Goal: Information Seeking & Learning: Learn about a topic

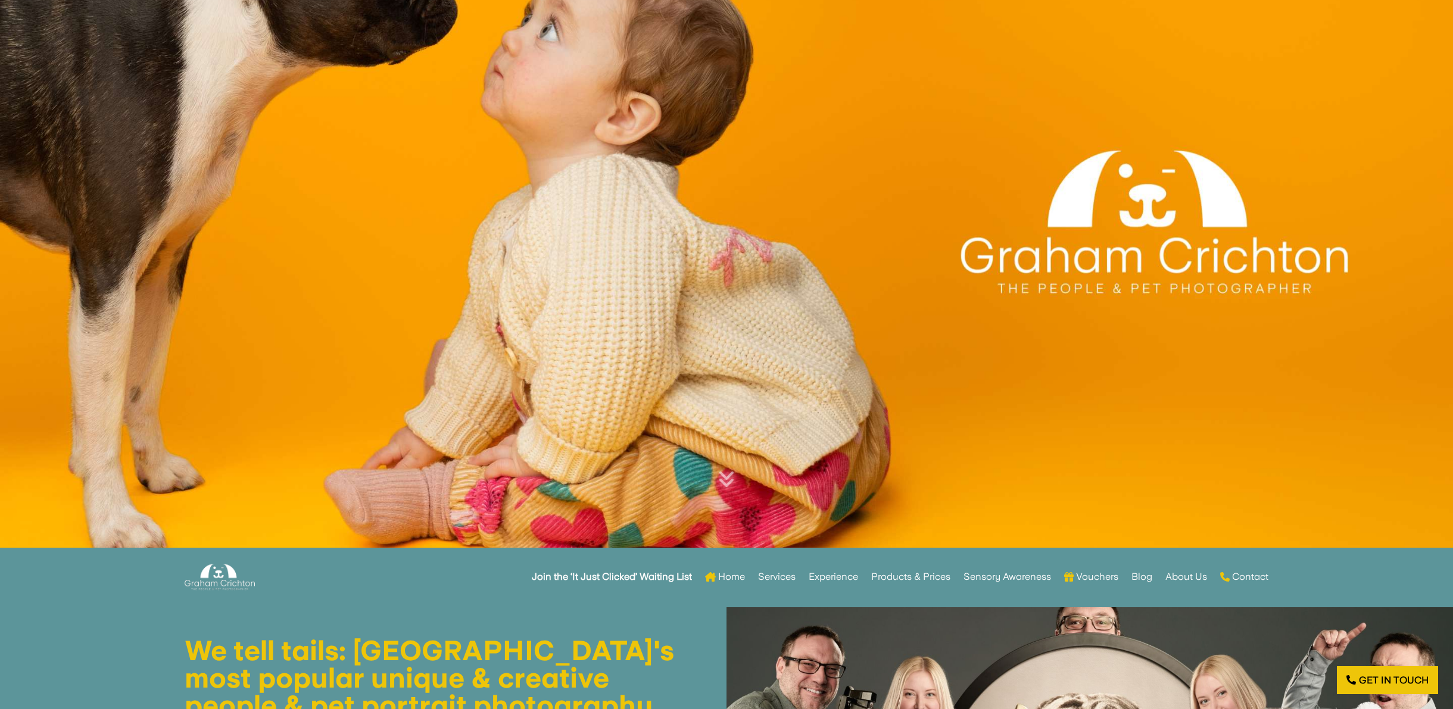
scroll to position [159, 0]
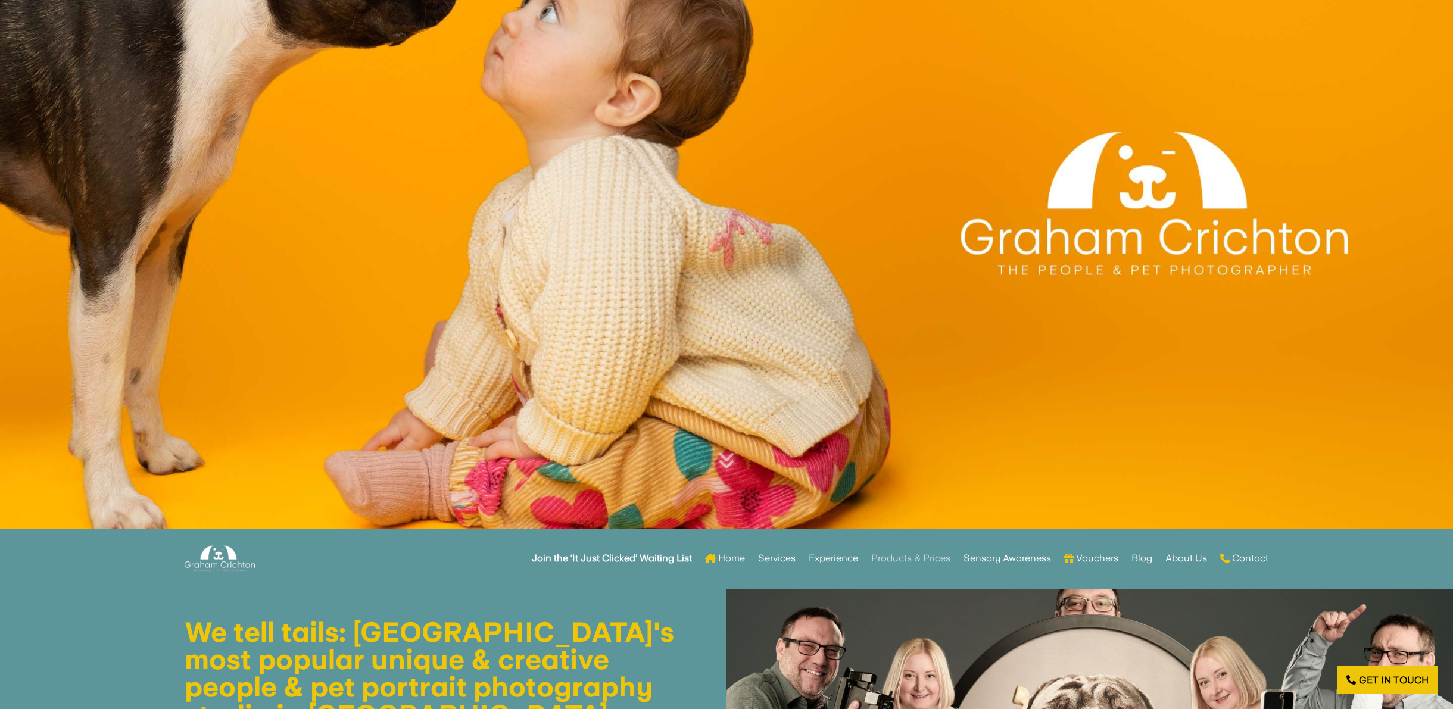
click at [912, 554] on link "Products & Prices" at bounding box center [910, 558] width 79 height 46
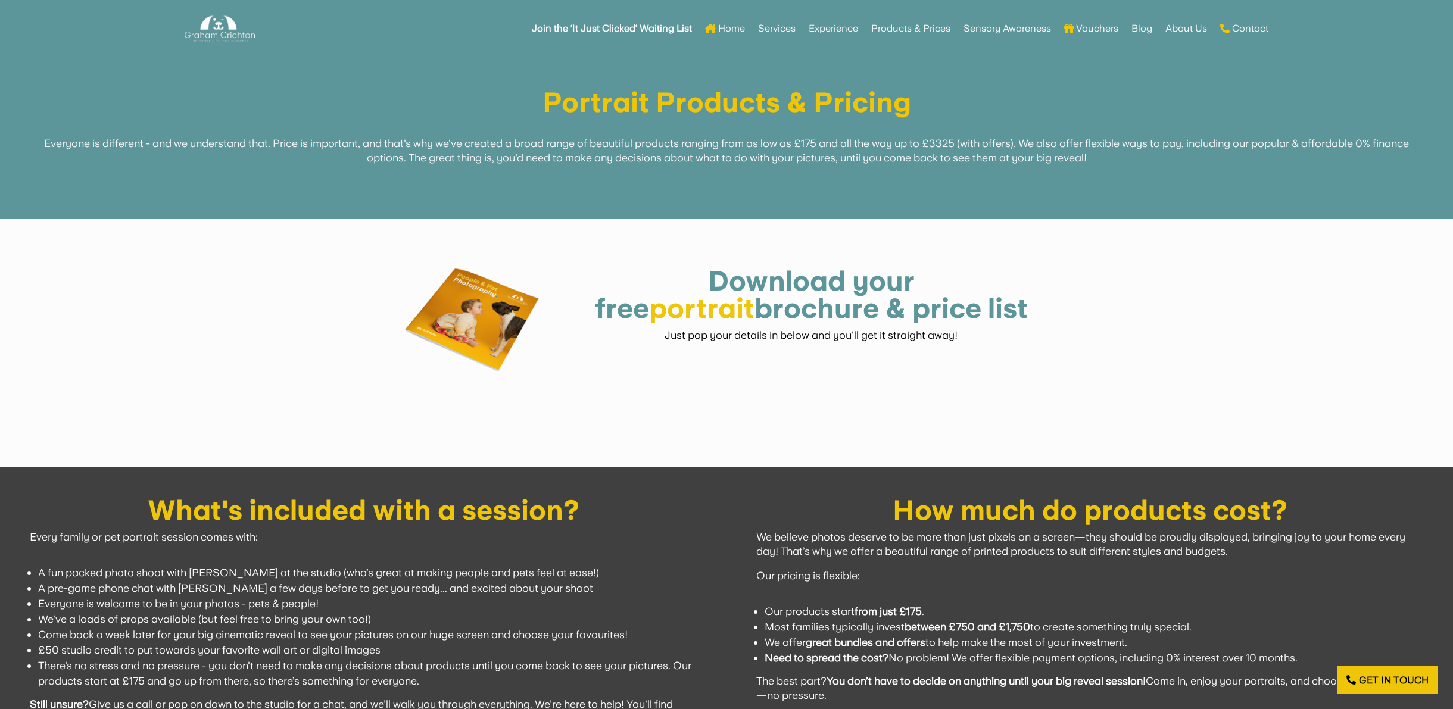
scroll to position [1035, 0]
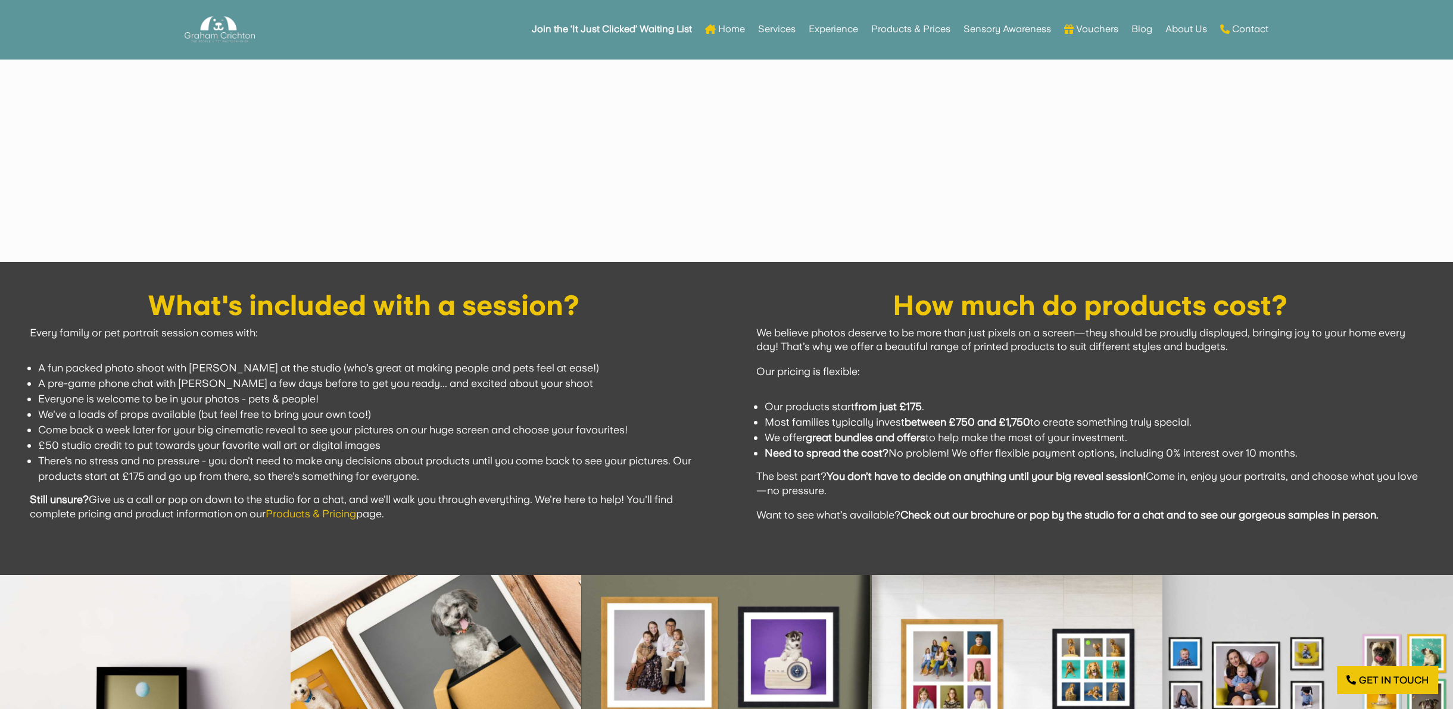
click at [316, 516] on link "Products & Pricing" at bounding box center [311, 513] width 91 height 13
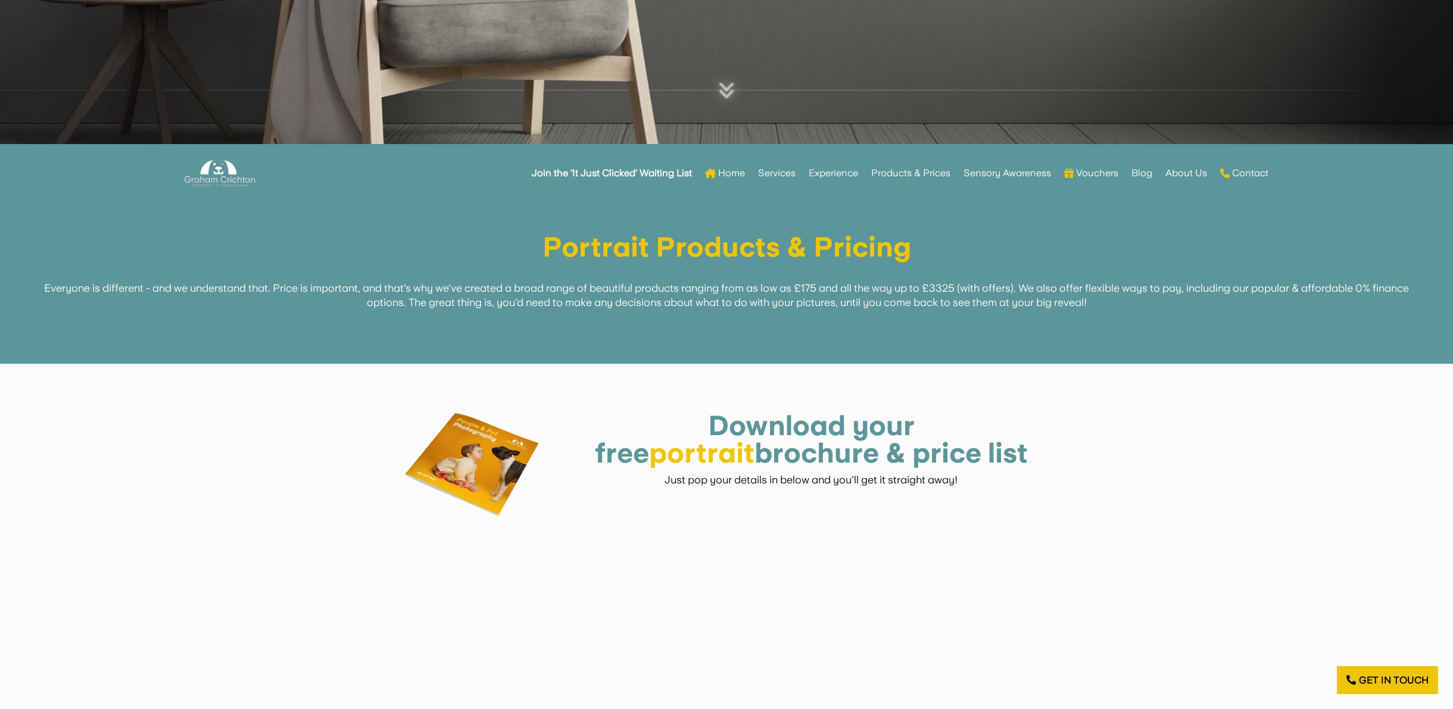
scroll to position [693, 0]
